Goal: Transaction & Acquisition: Purchase product/service

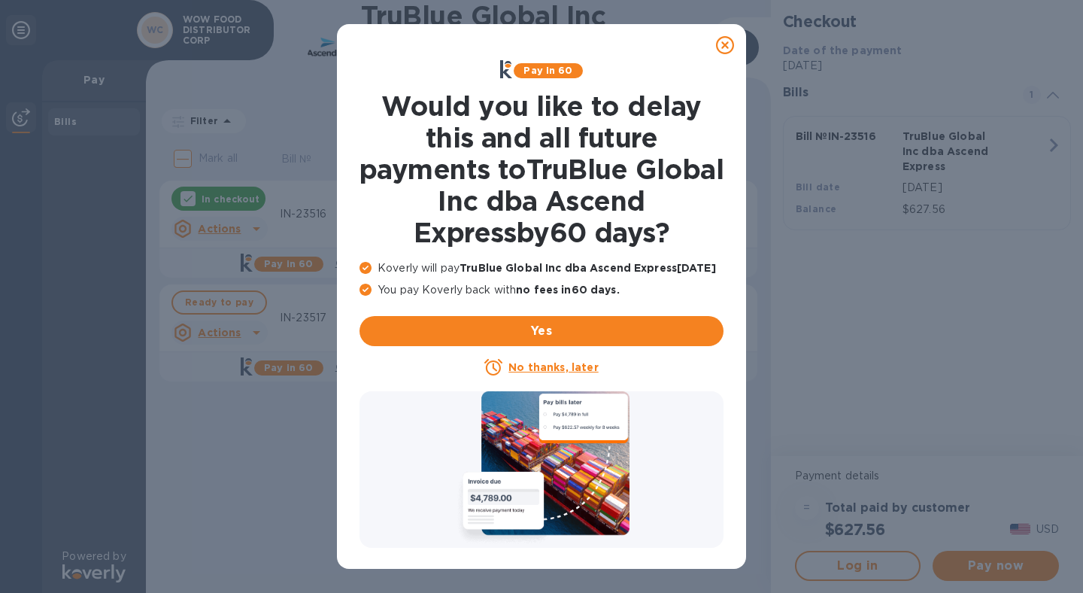
click at [728, 42] on icon at bounding box center [725, 45] width 18 height 18
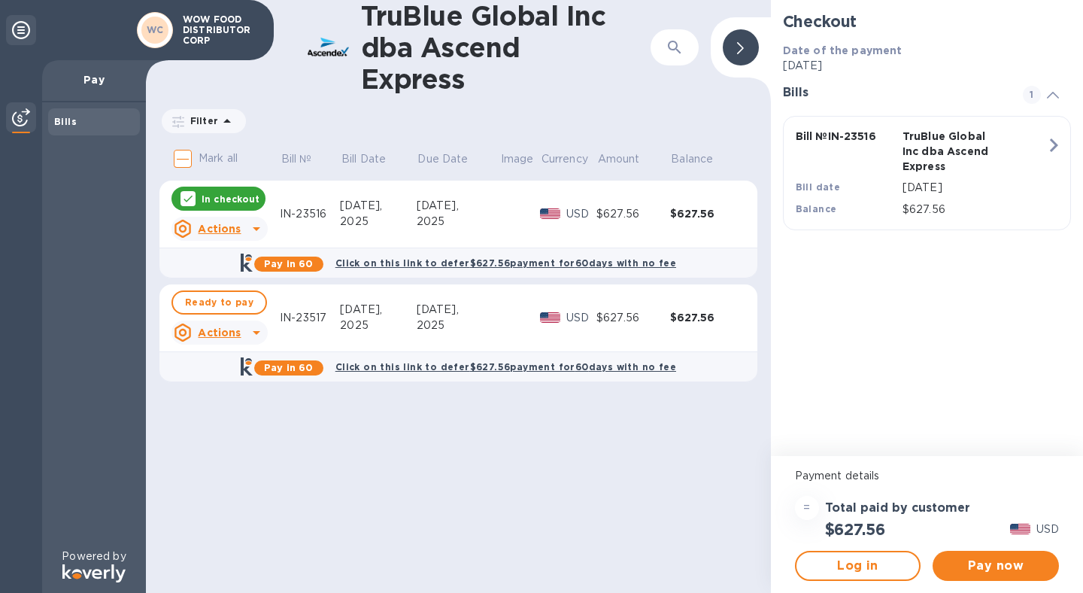
click at [225, 190] on div "In checkout" at bounding box center [219, 199] width 94 height 24
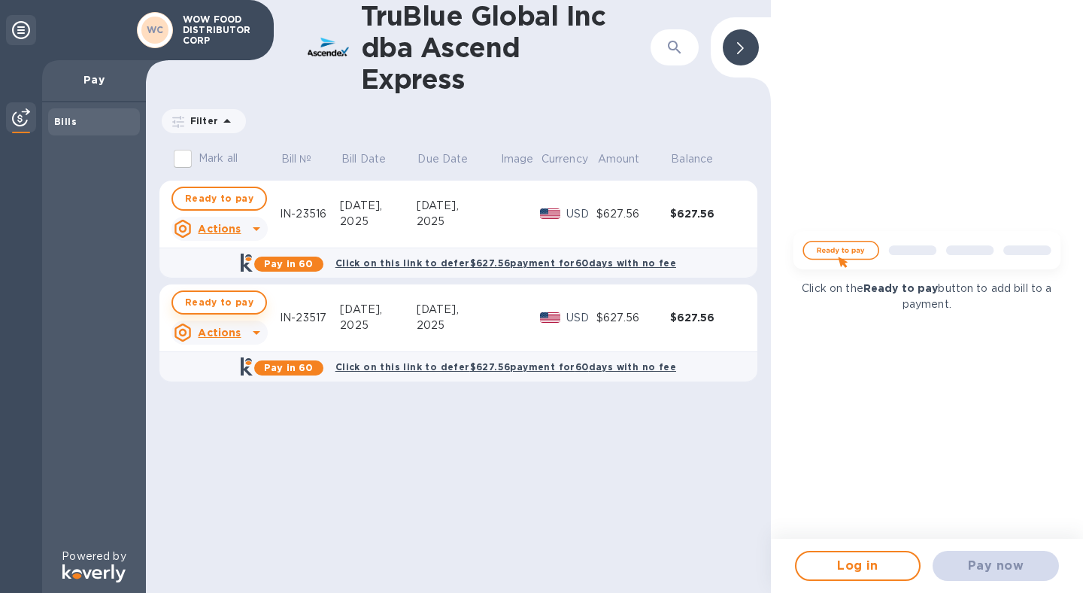
click at [228, 310] on span "Ready to pay" at bounding box center [219, 302] width 68 height 18
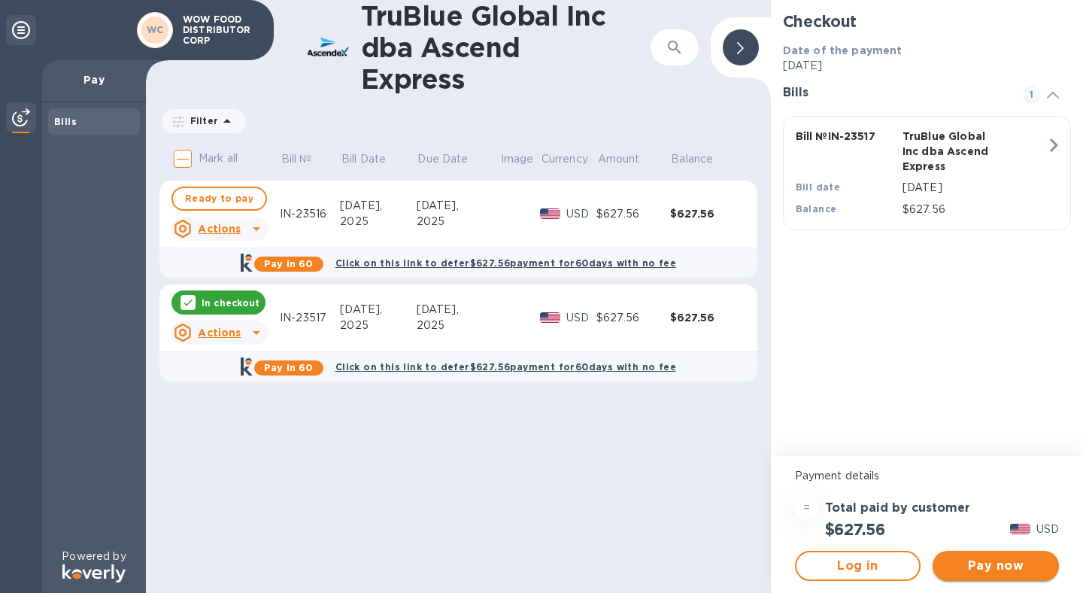
click at [998, 569] on span "Pay now" at bounding box center [996, 566] width 102 height 18
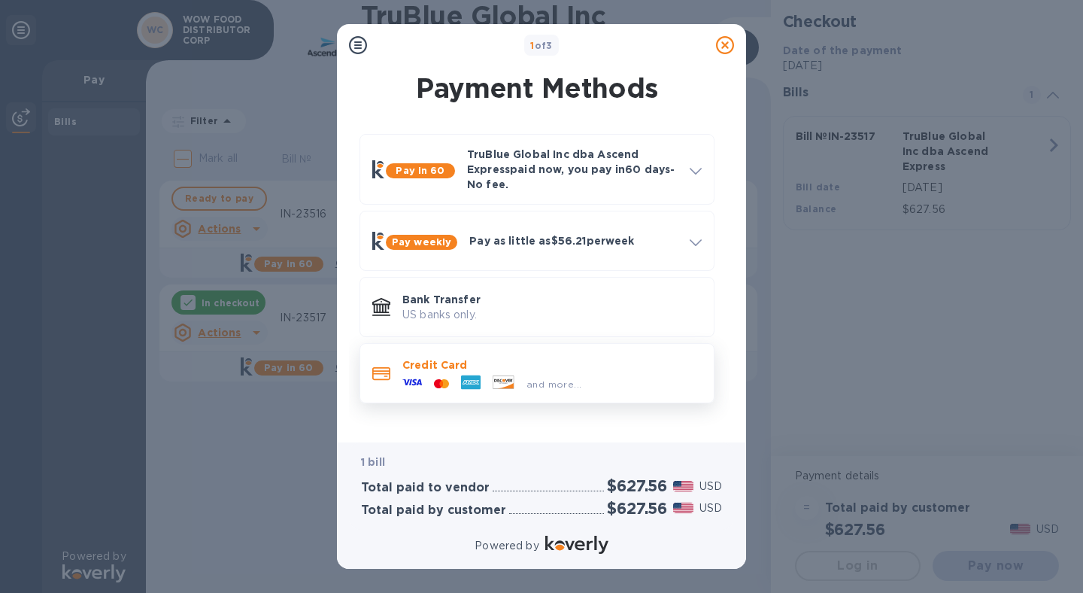
click at [566, 369] on p "Credit Card" at bounding box center [551, 364] width 299 height 15
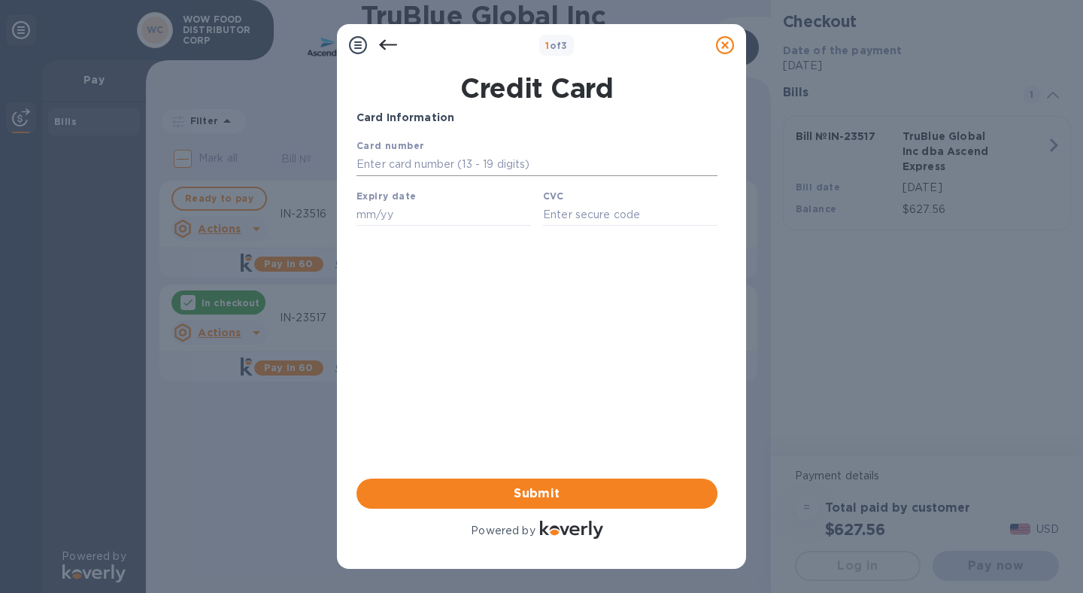
click at [463, 164] on input "text" at bounding box center [537, 164] width 361 height 23
type input "[CREDIT_CARD_NUMBER]"
type input "10/26"
type input "3688"
click at [536, 494] on span "Submit" at bounding box center [537, 493] width 337 height 18
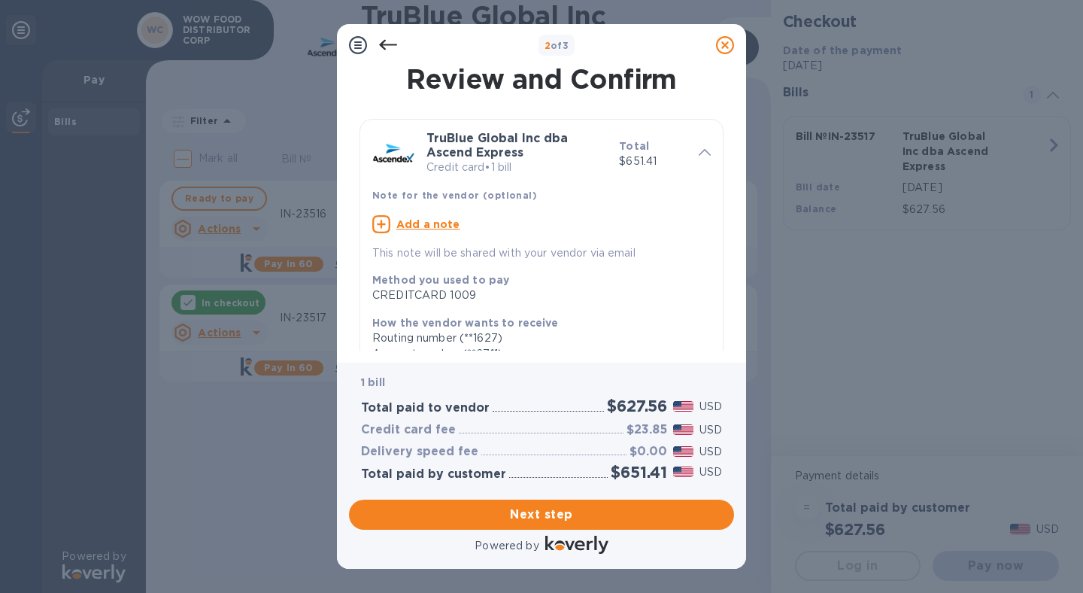
click at [436, 219] on u "Add a note" at bounding box center [428, 224] width 64 height 12
click at [442, 225] on textarea at bounding box center [529, 226] width 314 height 13
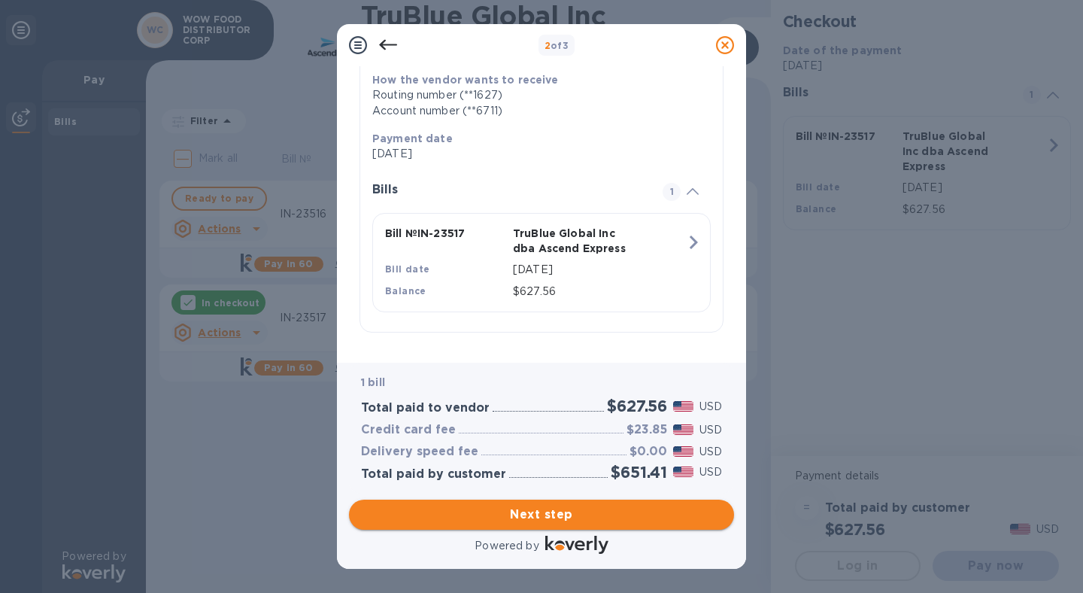
type textarea "IN-23517"
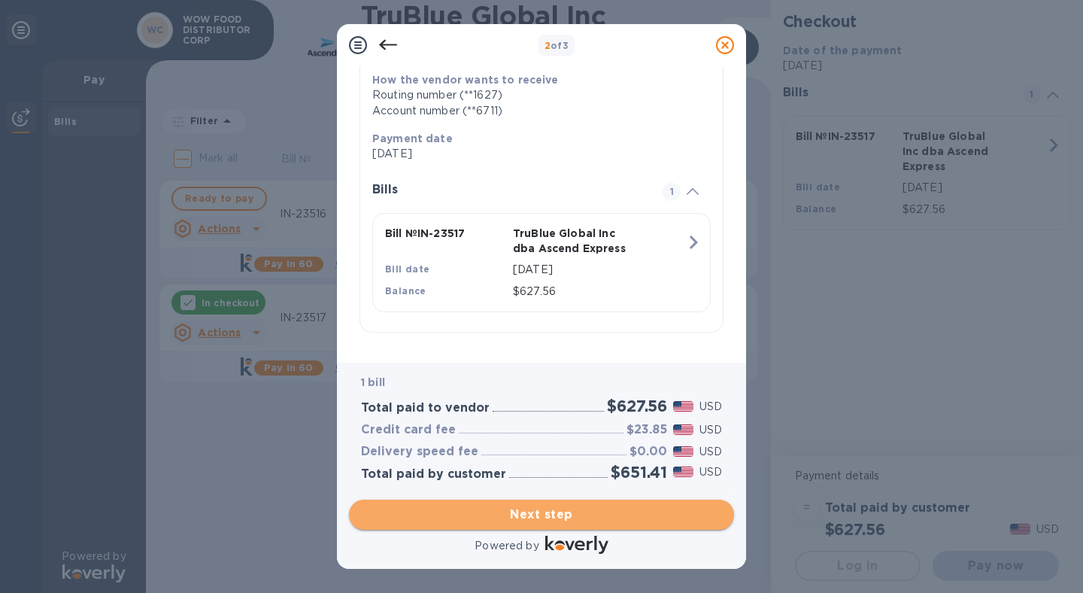
click at [572, 517] on span "Next step" at bounding box center [541, 515] width 361 height 18
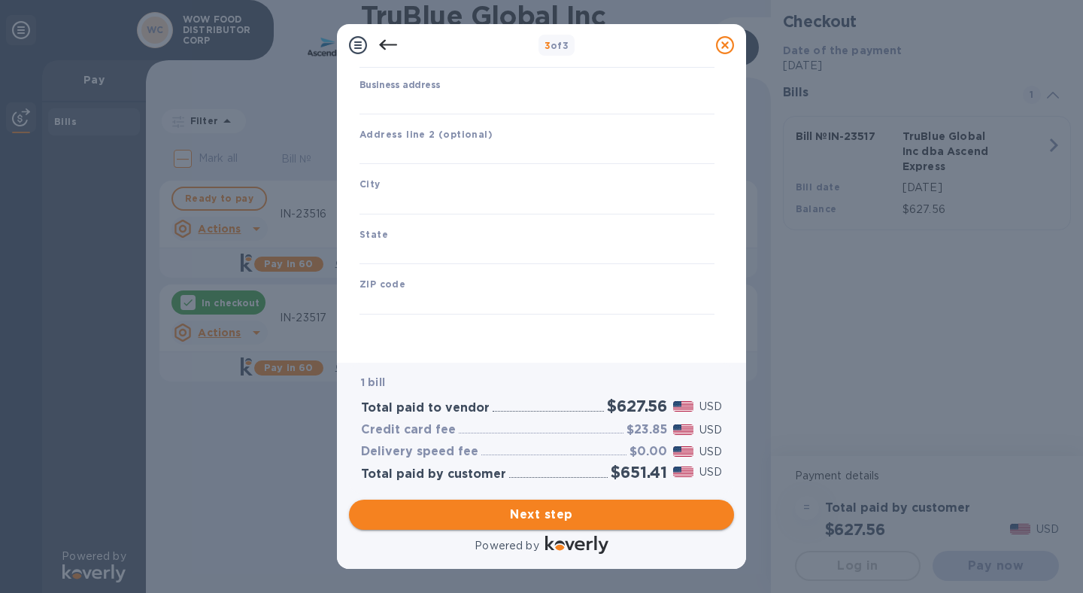
scroll to position [143, 0]
type input "[GEOGRAPHIC_DATA]"
click at [468, 96] on input "Business address" at bounding box center [537, 103] width 355 height 23
type input "[STREET_ADDRESS][PERSON_NAME]"
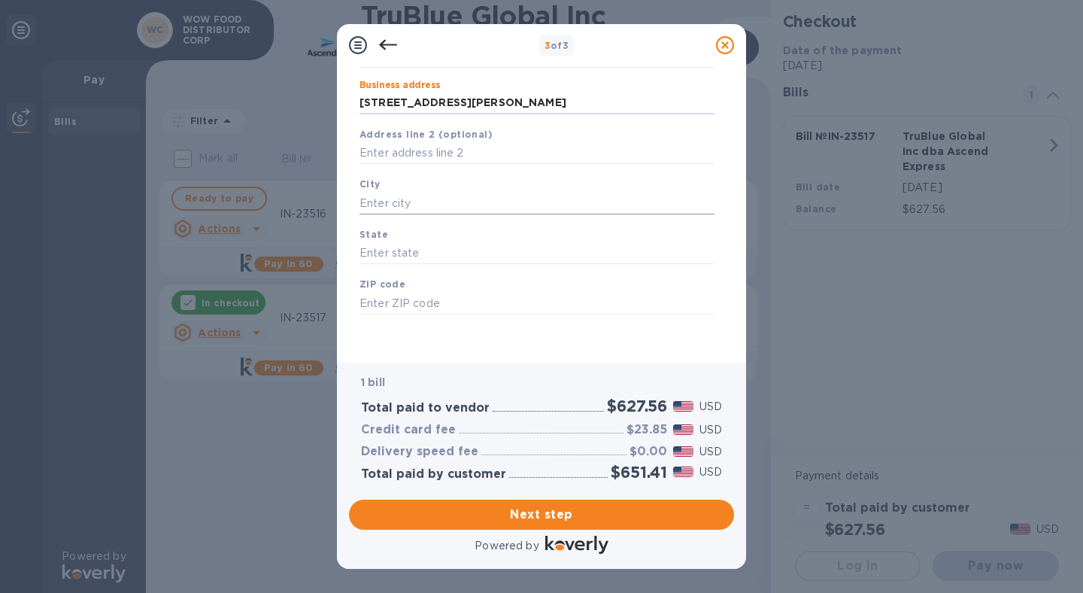
click at [454, 196] on input "text" at bounding box center [537, 203] width 355 height 23
type input "City of Industry"
click at [424, 254] on input "text" at bounding box center [537, 253] width 355 height 23
type input "CA"
click at [432, 296] on input "text" at bounding box center [537, 303] width 355 height 23
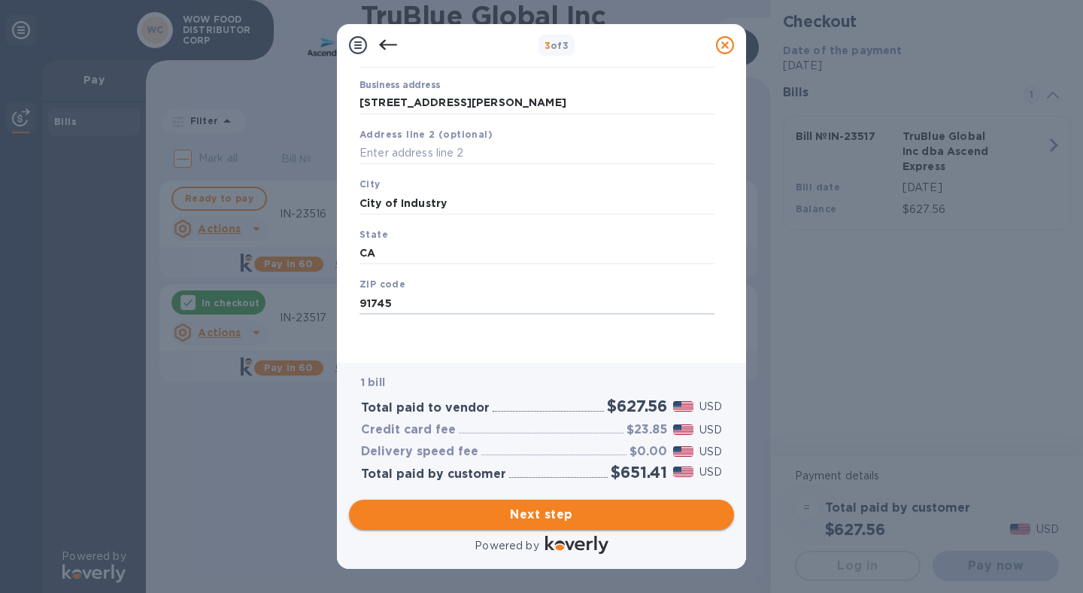
type input "91745"
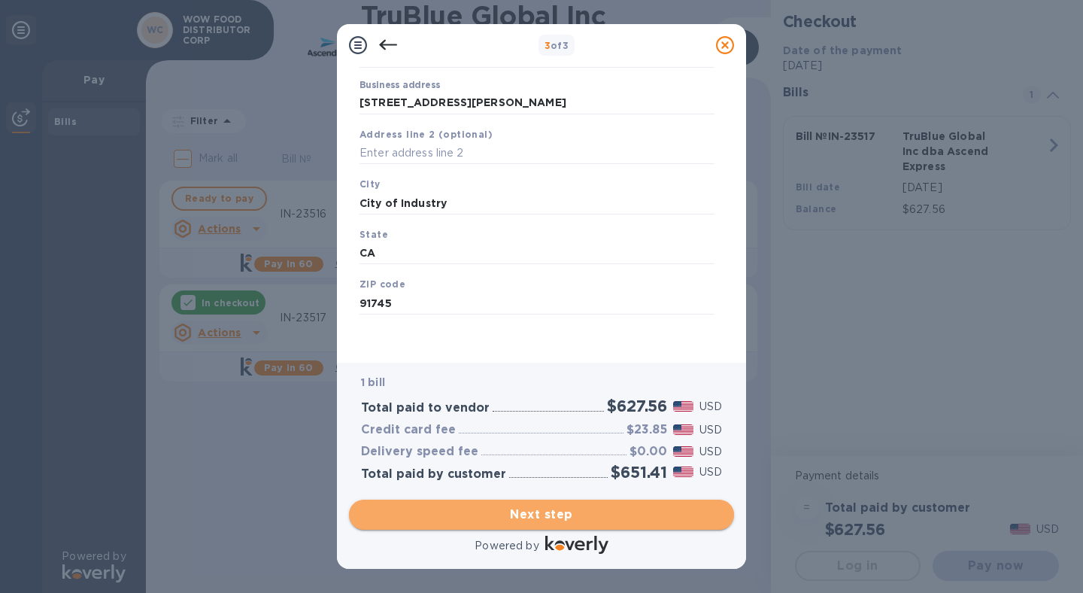
click at [547, 510] on span "Next step" at bounding box center [541, 515] width 361 height 18
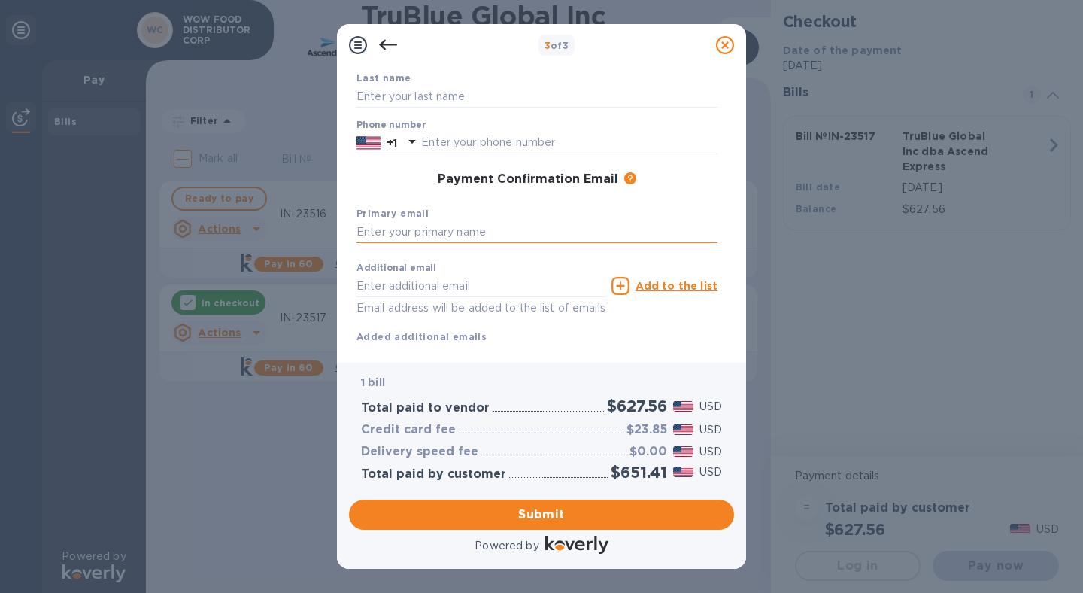
click at [466, 227] on input "text" at bounding box center [537, 232] width 361 height 23
drag, startPoint x: 573, startPoint y: 235, endPoint x: 234, endPoint y: 232, distance: 339.3
click at [234, 232] on div "3 of 3 Payment Contact Information First name Last name Phone number +1 Payment…" at bounding box center [541, 296] width 1083 height 593
type input "[EMAIL_ADDRESS][DOMAIN_NAME]"
click at [414, 306] on p "Email address will be added to the list of emails" at bounding box center [481, 307] width 249 height 17
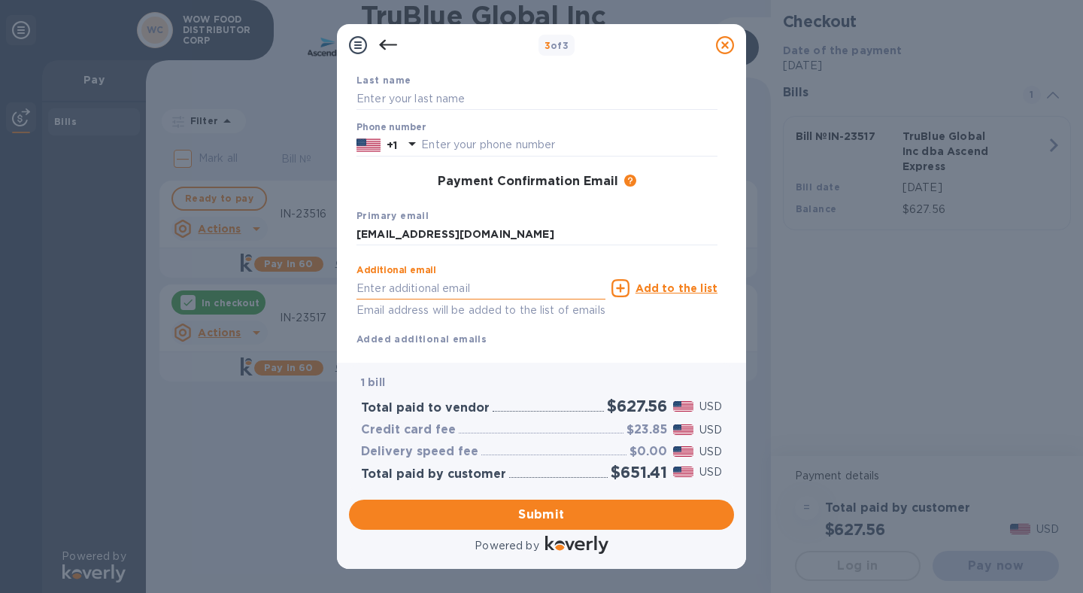
scroll to position [135, 0]
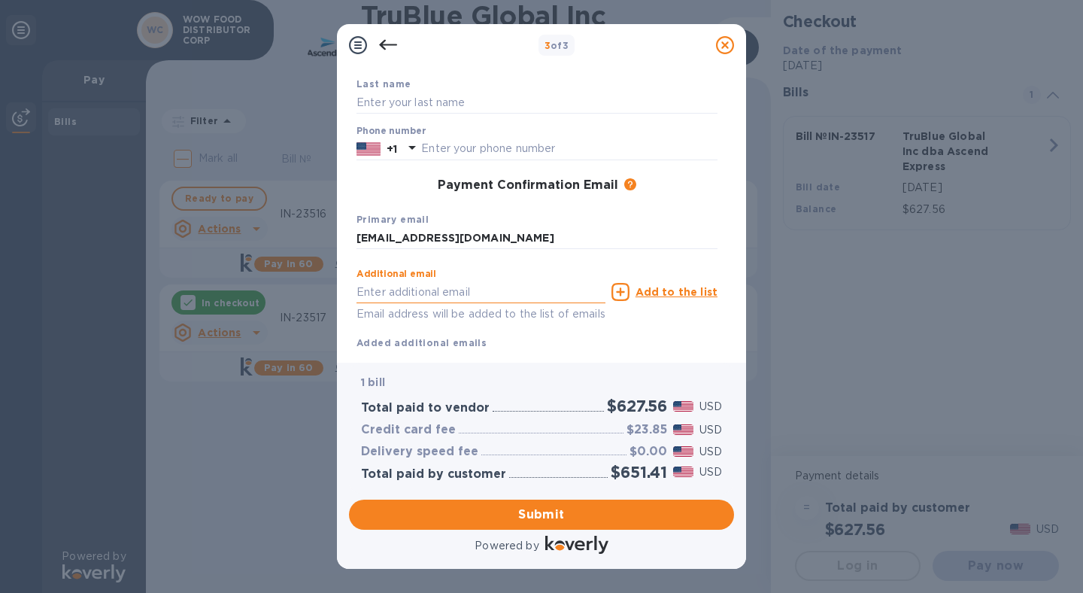
click at [451, 281] on input "text" at bounding box center [481, 292] width 249 height 23
paste input "[EMAIL_ADDRESS][DOMAIN_NAME]"
click at [370, 297] on input "[EMAIL_ADDRESS][DOMAIN_NAME]" at bounding box center [481, 294] width 249 height 23
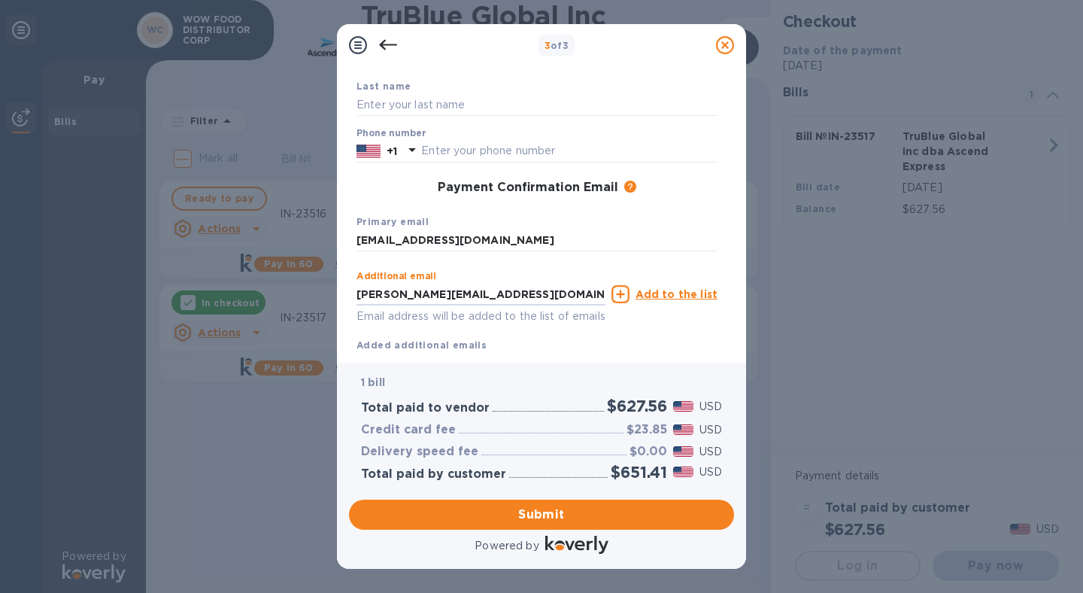
type input "[PERSON_NAME][EMAIL_ADDRESS][DOMAIN_NAME]"
click at [669, 293] on u "Add to the list" at bounding box center [677, 294] width 82 height 12
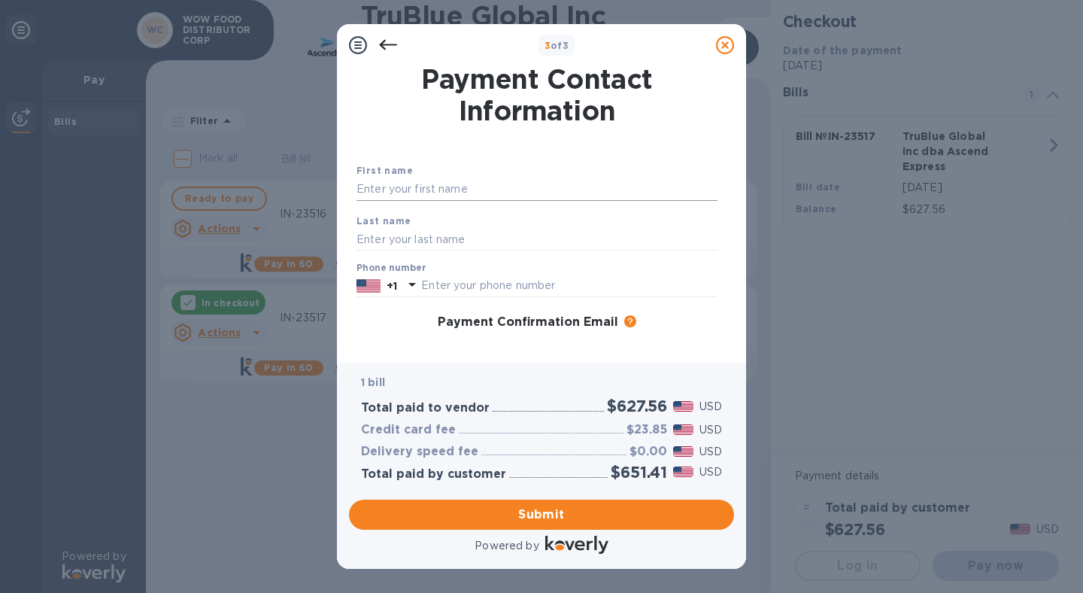
click at [411, 186] on input "text" at bounding box center [537, 189] width 361 height 23
type input "Analiza"
type input "[PERSON_NAME]"
type input "6267576395"
type input "Analiza"
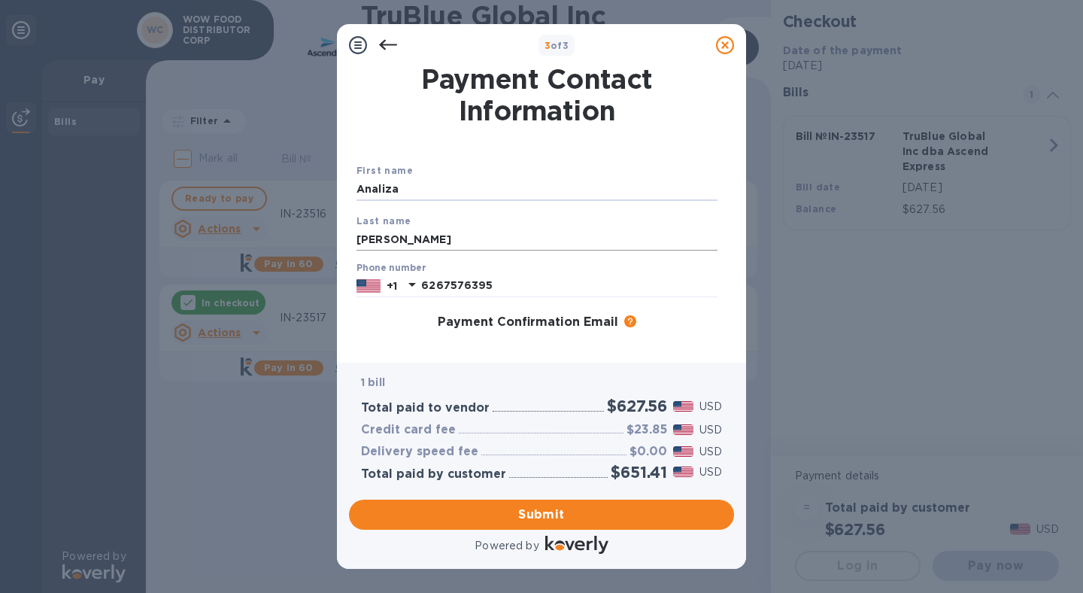
click at [456, 243] on input "[PERSON_NAME]" at bounding box center [537, 239] width 361 height 23
click at [656, 272] on div "Phone number [PHONE_NUMBER]" at bounding box center [537, 280] width 361 height 35
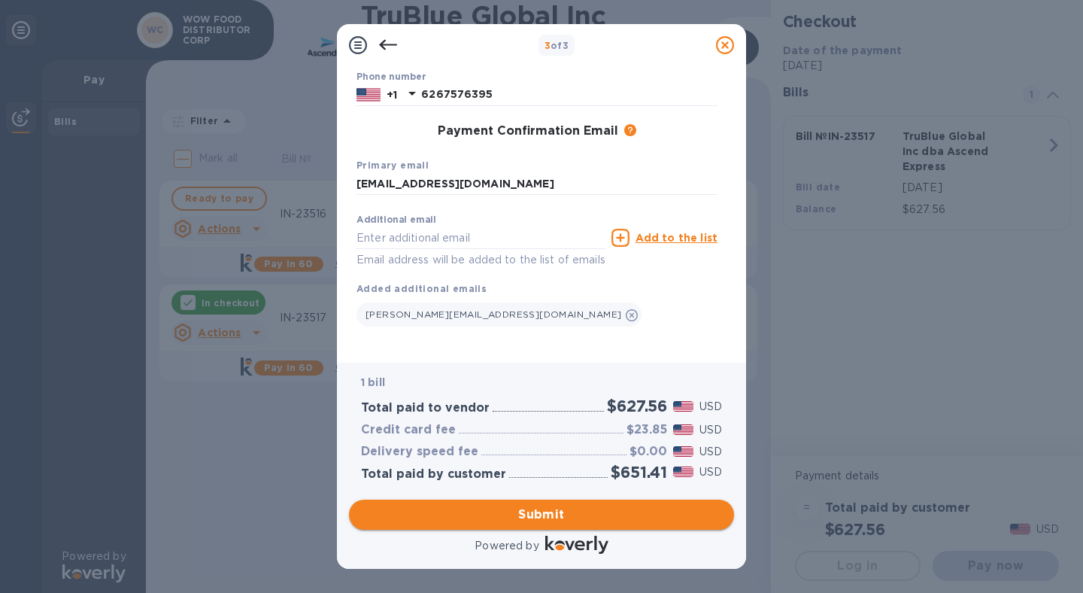
click at [560, 518] on span "Submit" at bounding box center [541, 515] width 361 height 18
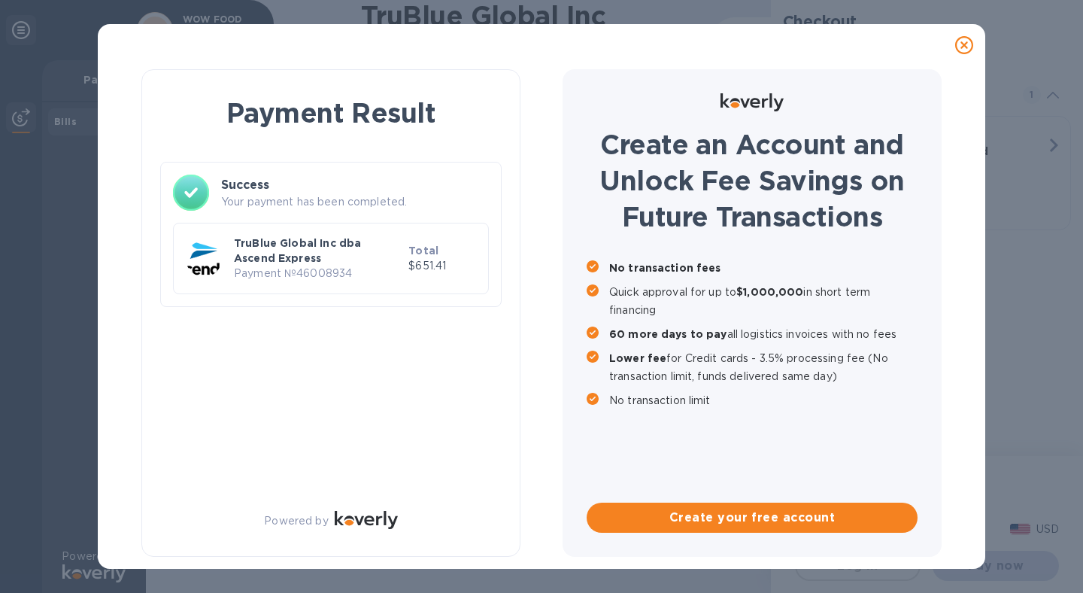
scroll to position [0, 0]
checkbox input "true"
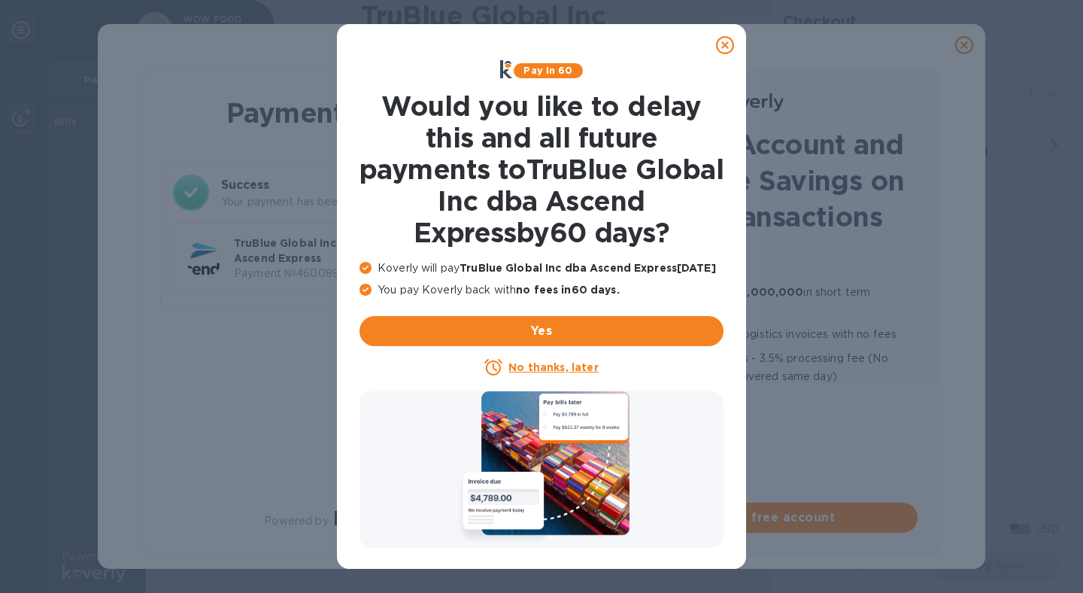
click at [729, 49] on icon at bounding box center [725, 45] width 18 height 18
